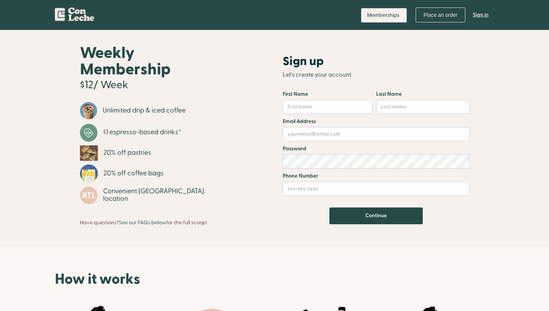
click at [478, 13] on link "Sign in" at bounding box center [480, 15] width 27 height 22
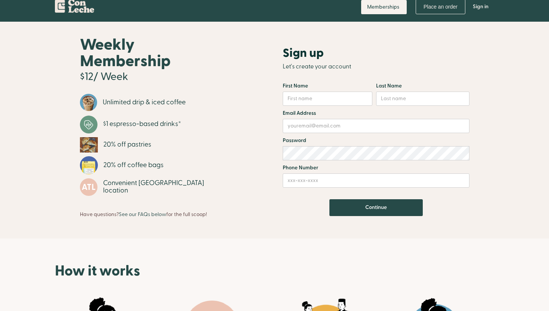
scroll to position [9, 0]
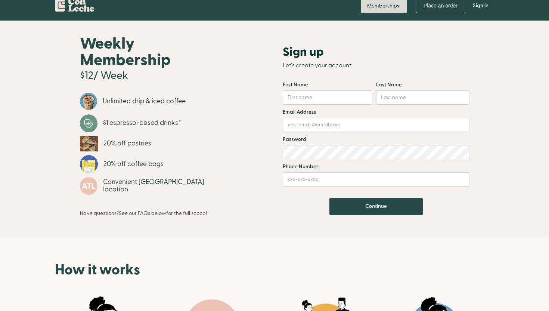
click at [396, 7] on link "Memberships" at bounding box center [384, 6] width 46 height 14
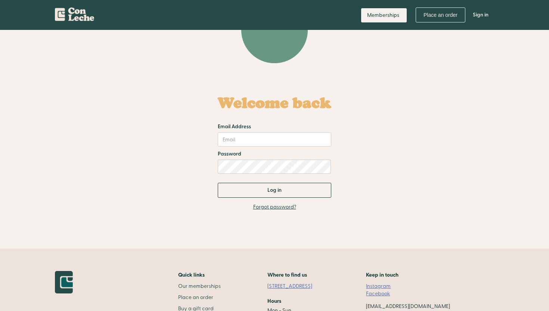
click at [262, 149] on form "Welcome back Email Address Password Log in" at bounding box center [274, 142] width 113 height 110
click at [268, 140] on input "Email Address" at bounding box center [274, 139] width 113 height 14
type input "[PERSON_NAME][EMAIL_ADDRESS][PERSON_NAME][DOMAIN_NAME]"
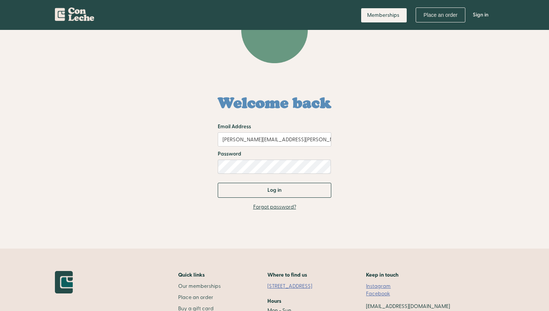
click at [245, 175] on form "Welcome back Email Address paull.kathryn@gmail.com Password Log in" at bounding box center [274, 142] width 113 height 110
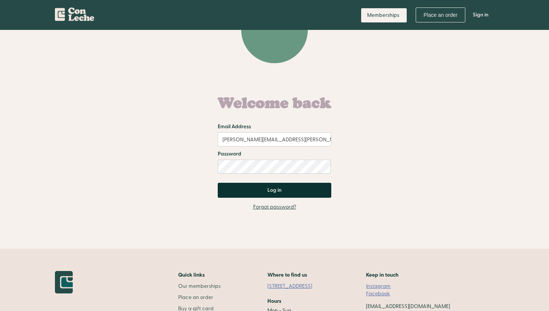
click at [265, 190] on input "Log in" at bounding box center [274, 190] width 113 height 15
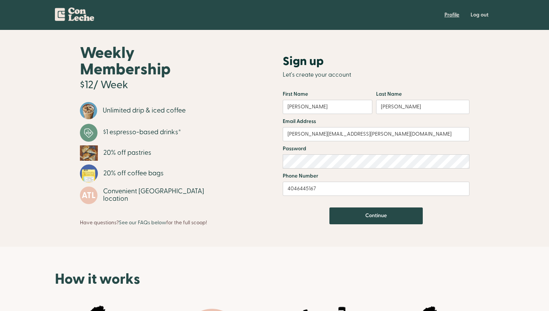
click at [448, 16] on link "Profile" at bounding box center [452, 15] width 26 height 22
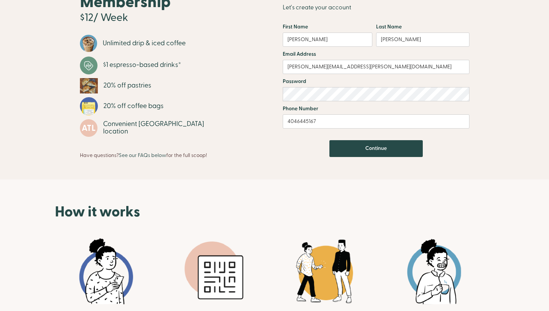
scroll to position [4, 0]
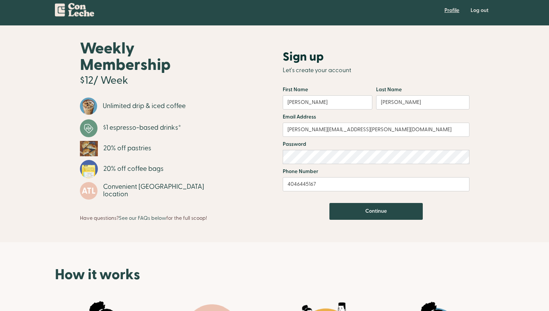
click at [452, 11] on link "Profile" at bounding box center [452, 10] width 26 height 22
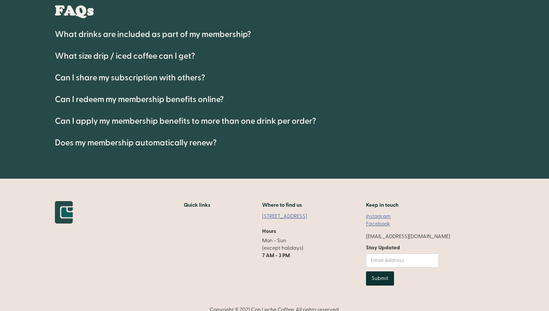
scroll to position [473, 0]
